Goal: Find specific page/section: Find specific page/section

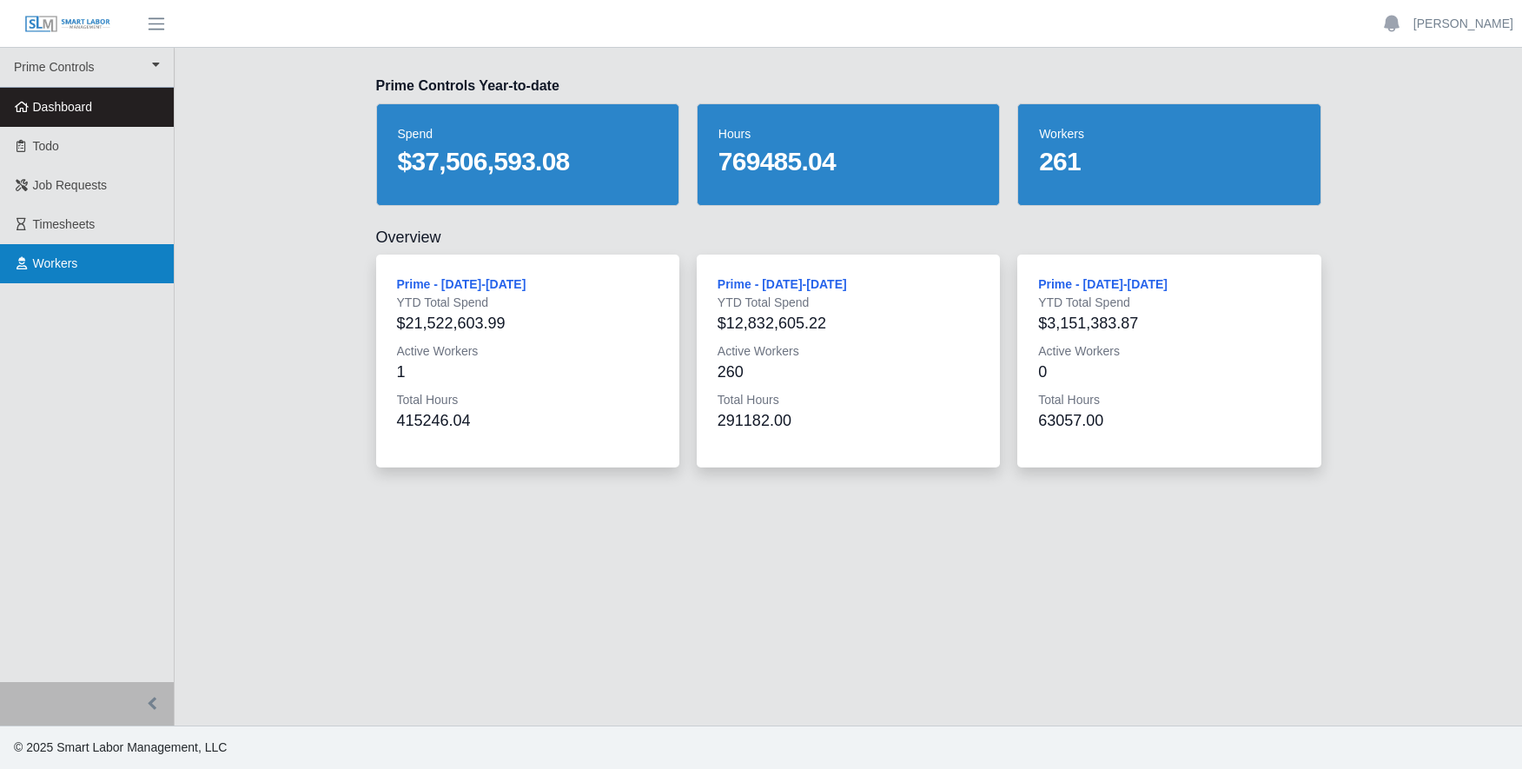
click at [66, 262] on span "Workers" at bounding box center [55, 263] width 45 height 14
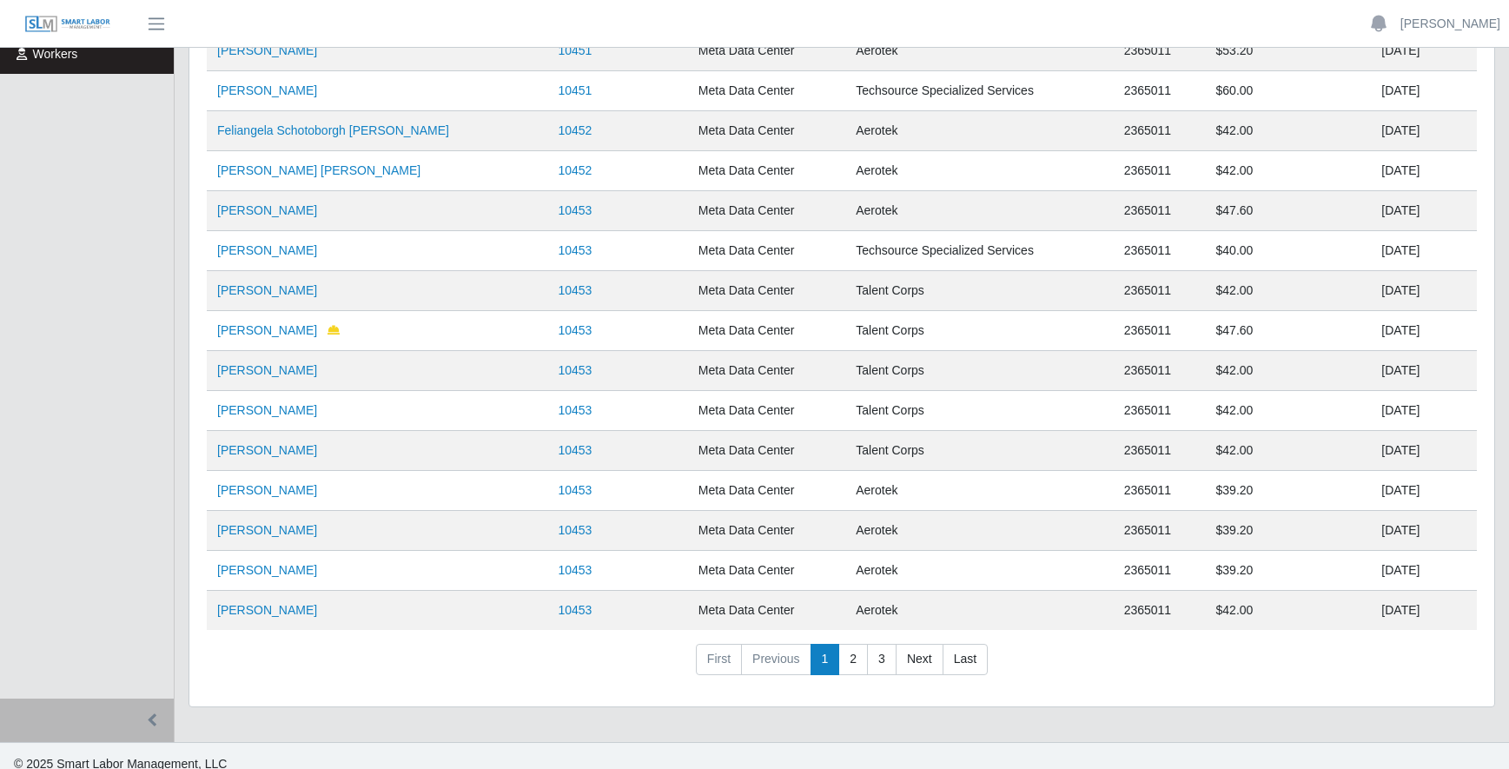
scroll to position [226, 0]
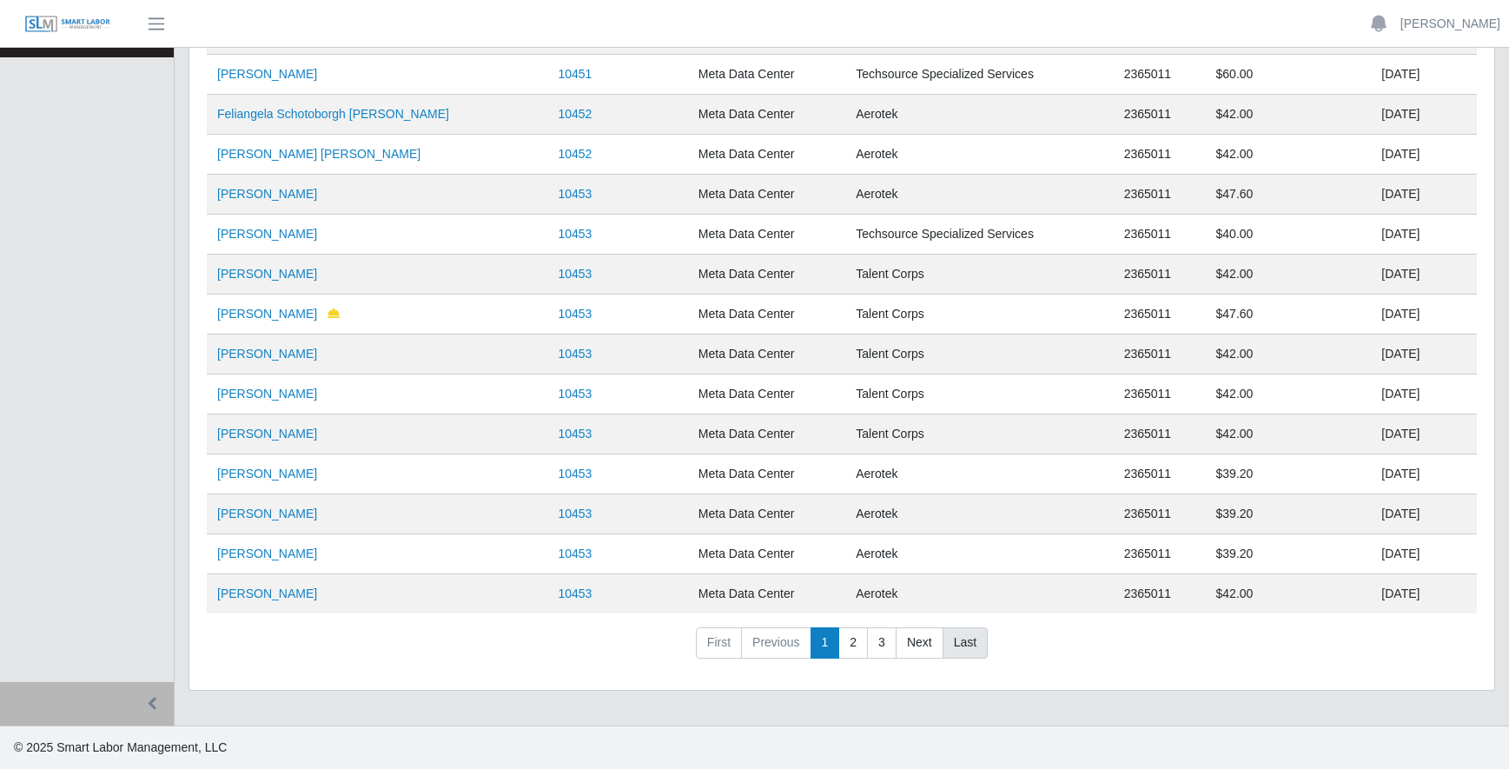
click at [962, 643] on link "Last" at bounding box center [965, 642] width 45 height 31
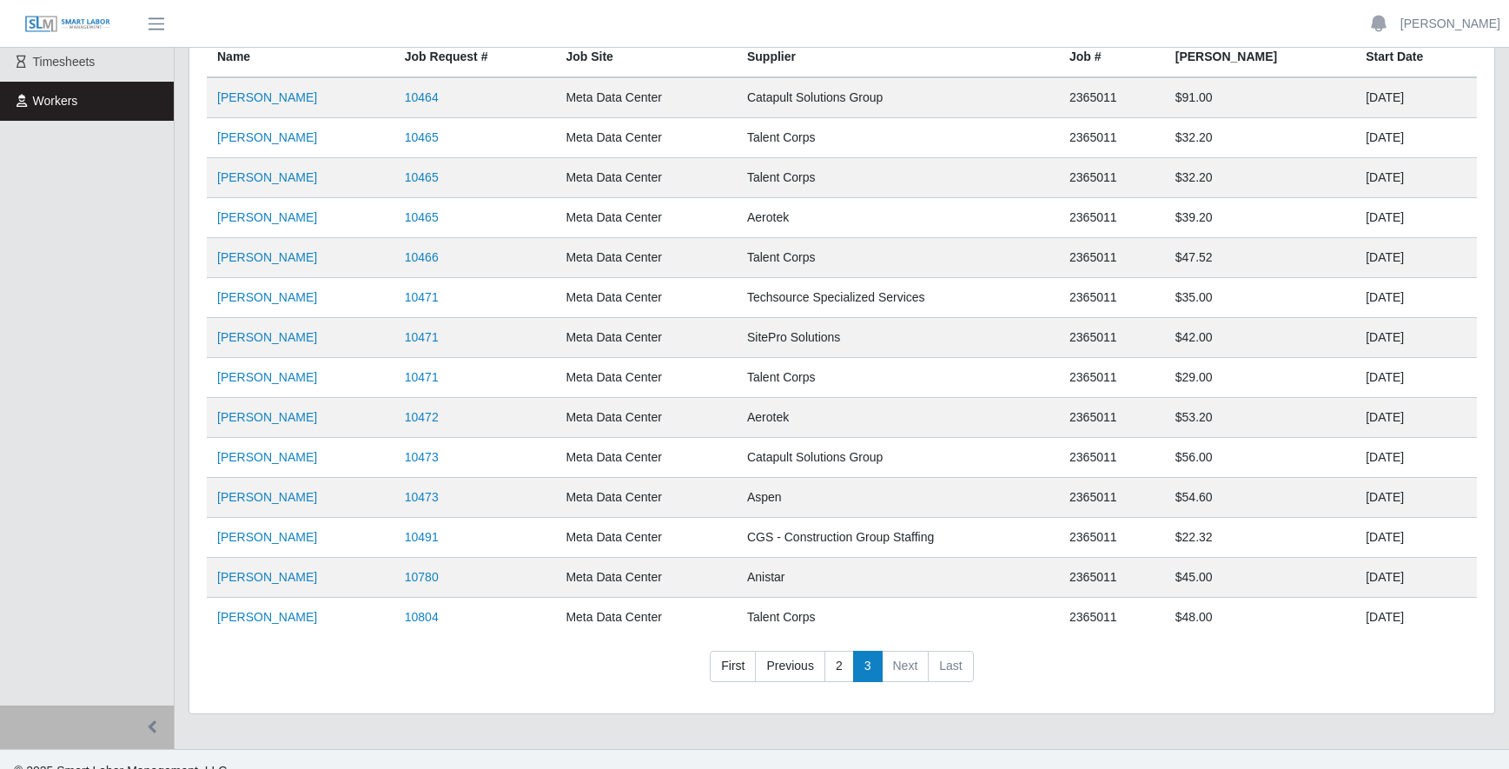
scroll to position [186, 0]
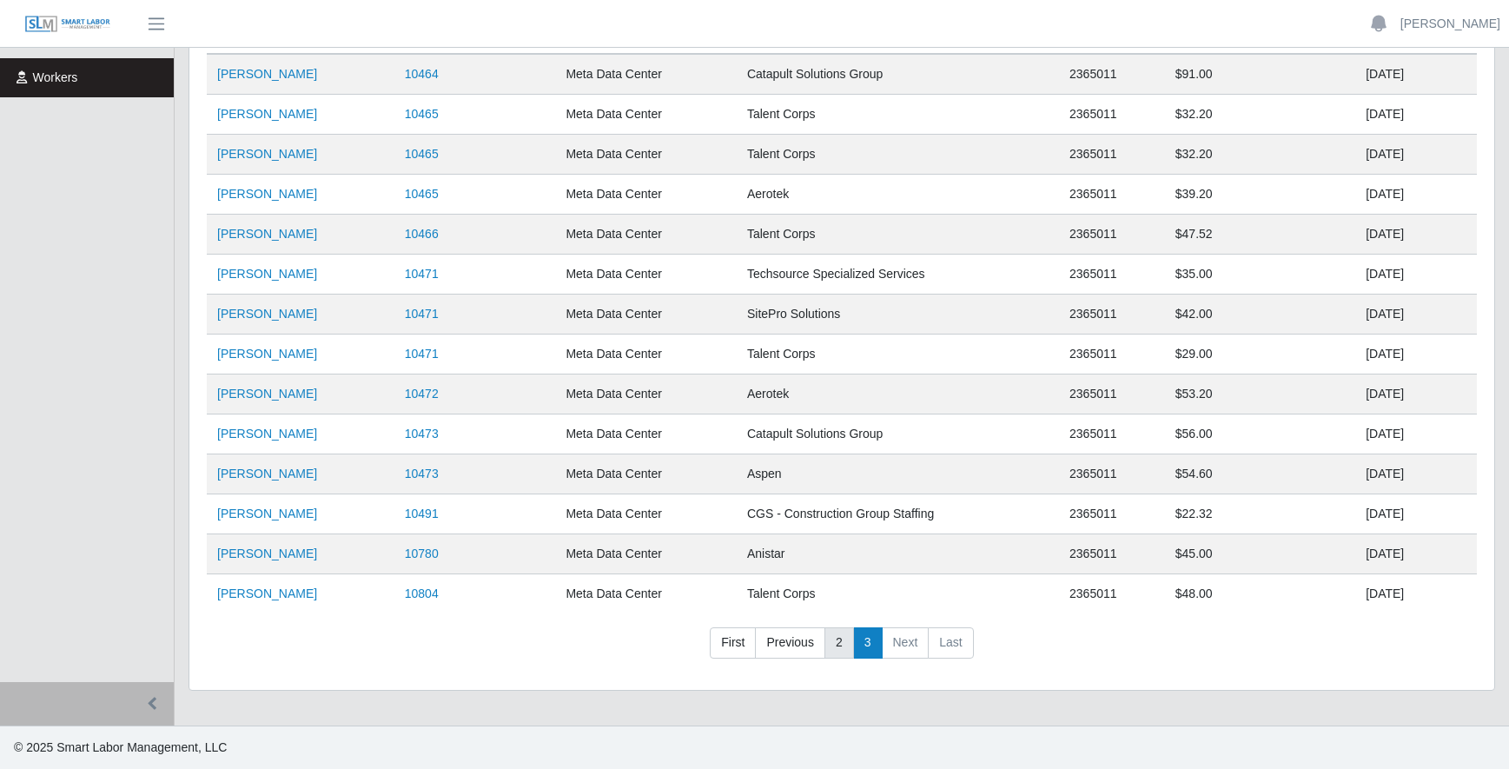
click at [839, 654] on link "2" at bounding box center [839, 642] width 30 height 31
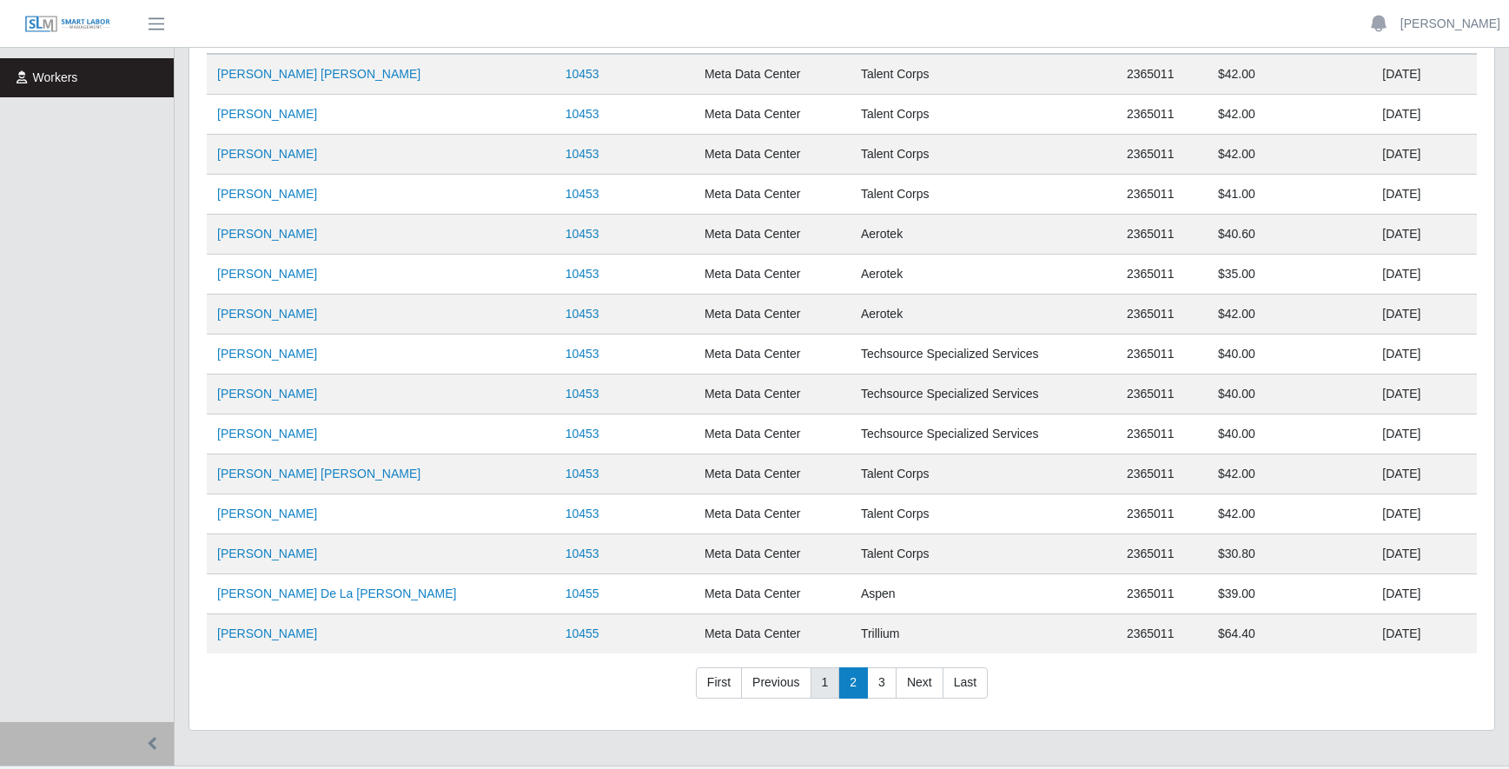
scroll to position [226, 0]
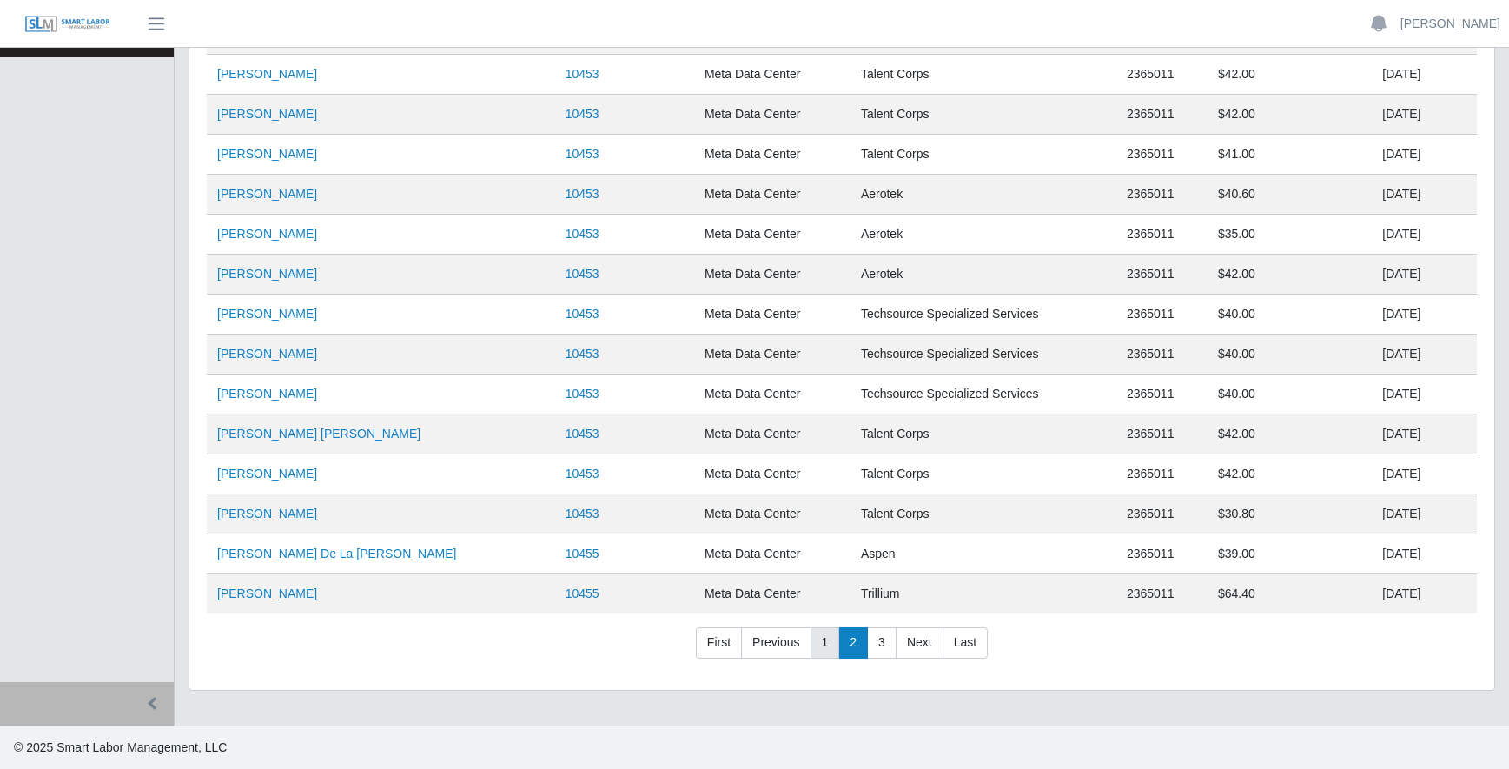
click at [820, 645] on link "1" at bounding box center [826, 642] width 30 height 31
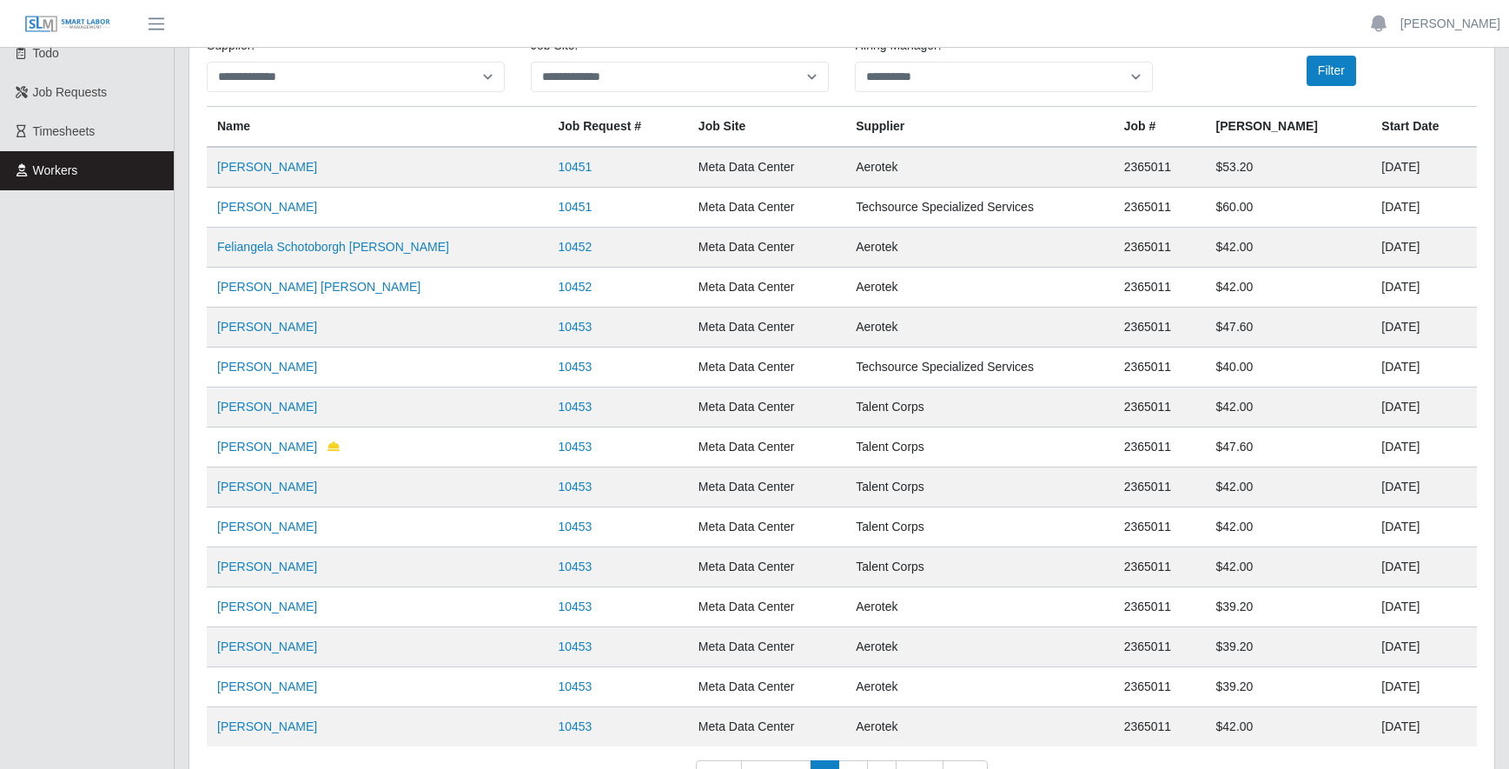
scroll to position [52, 0]
